Goal: Task Accomplishment & Management: Use online tool/utility

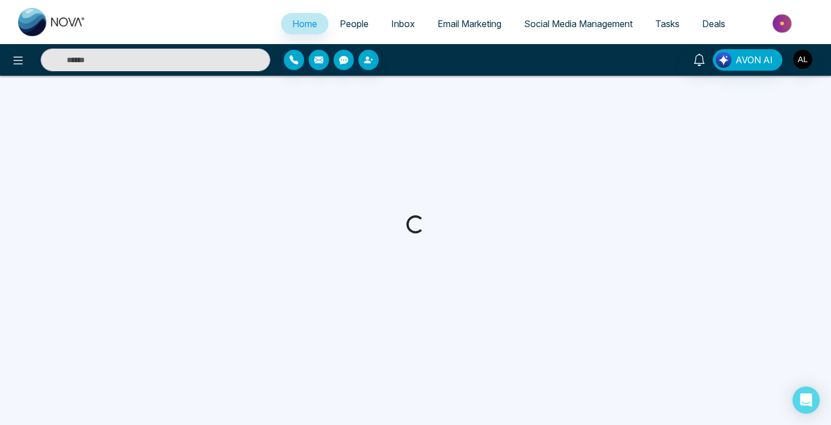
select select "*"
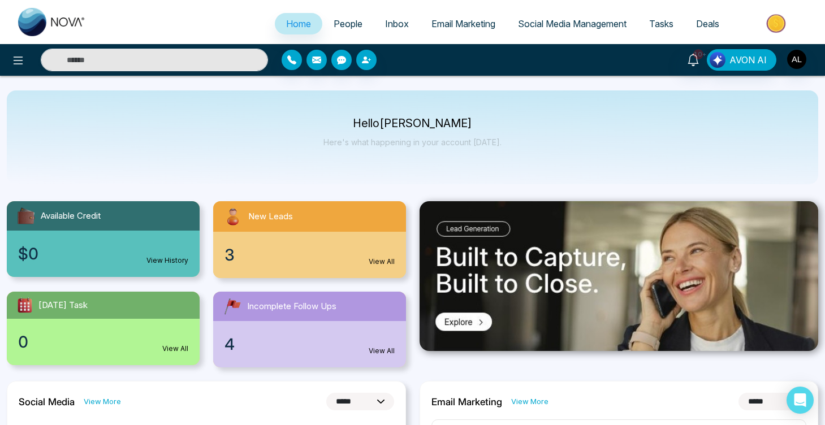
click at [525, 25] on span "Social Media Management" at bounding box center [572, 23] width 109 height 11
